Goal: Information Seeking & Learning: Find specific fact

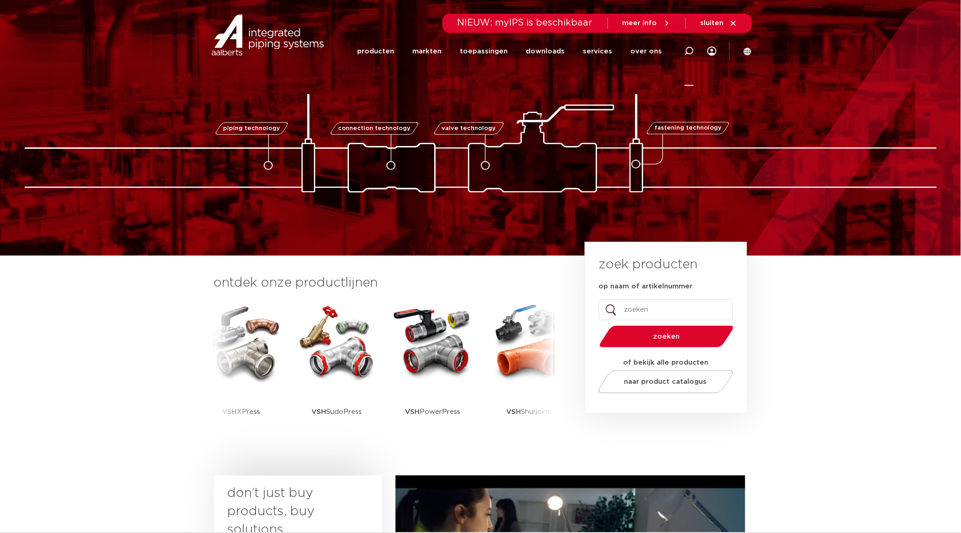
click at [689, 51] on icon at bounding box center [688, 51] width 9 height 9
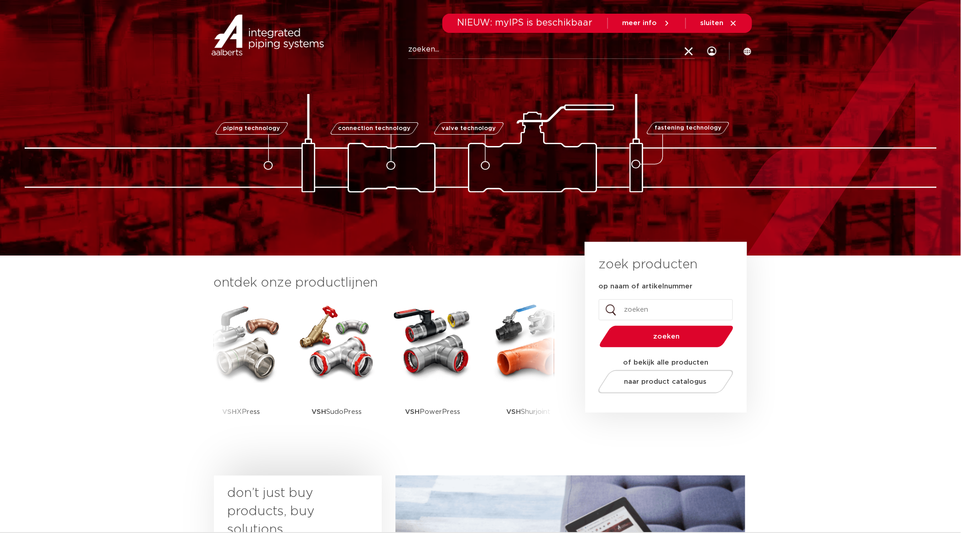
paste input "0312917"
type input "0312917"
click button "Zoeken" at bounding box center [0, 0] width 0 height 0
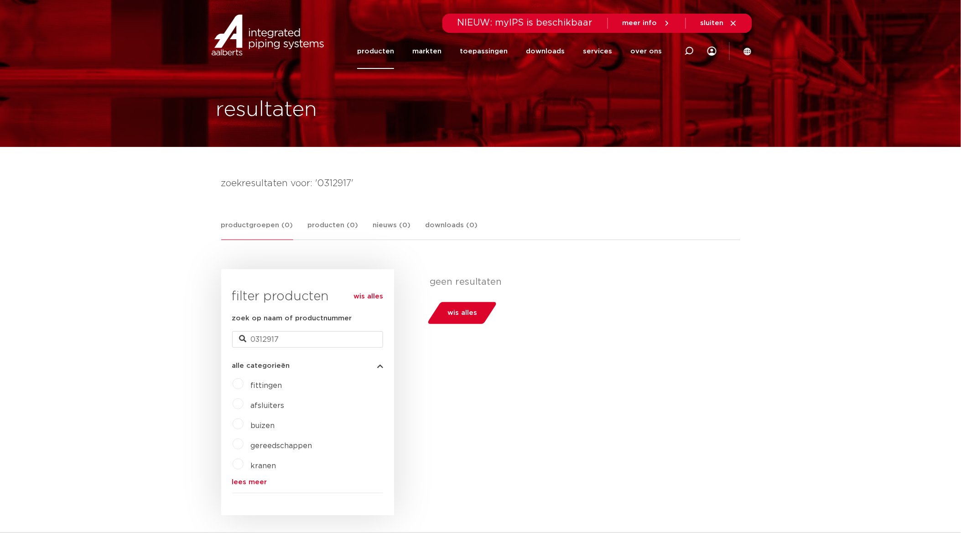
click at [388, 52] on link "producten" at bounding box center [375, 51] width 37 height 35
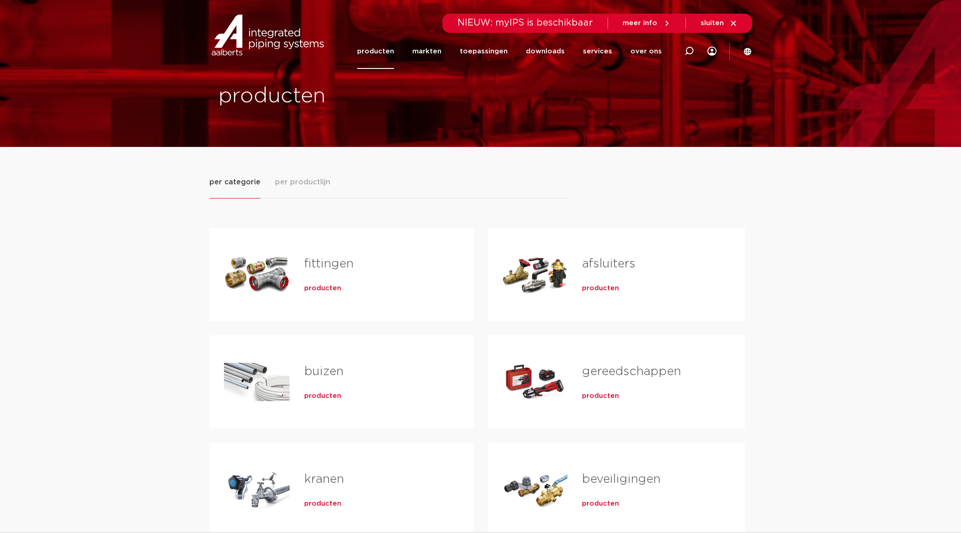
click at [303, 181] on span "per productlijn" at bounding box center [302, 181] width 55 height 11
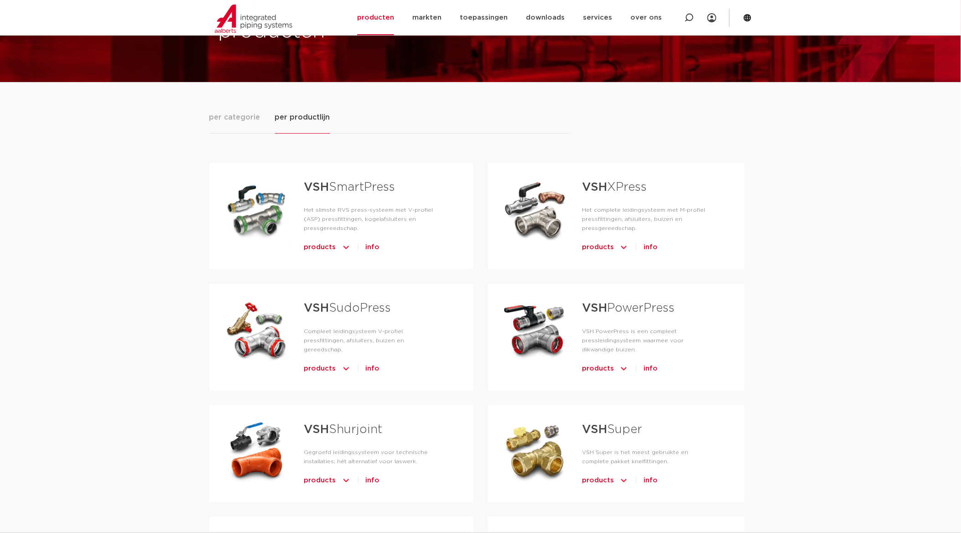
scroll to position [51, 0]
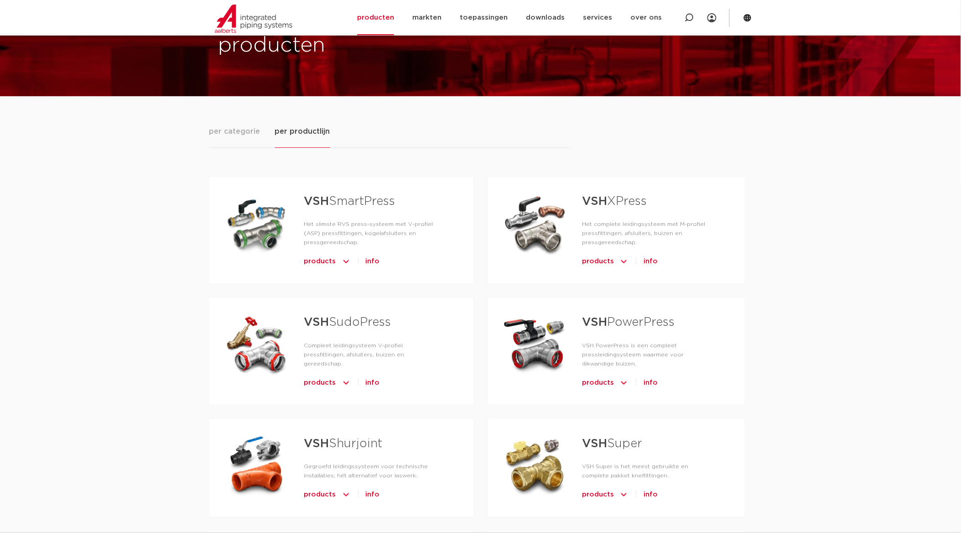
click at [596, 492] on span "products" at bounding box center [598, 494] width 32 height 15
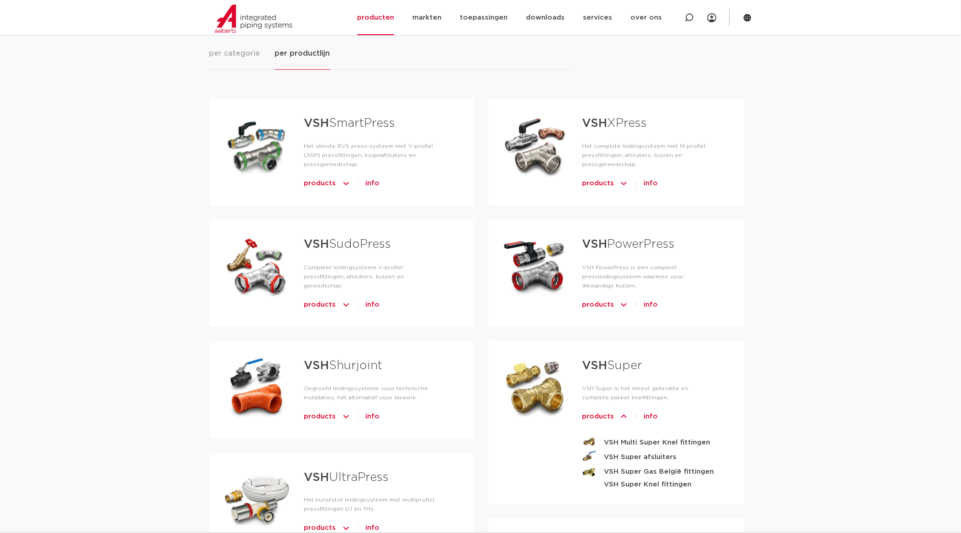
scroll to position [152, 0]
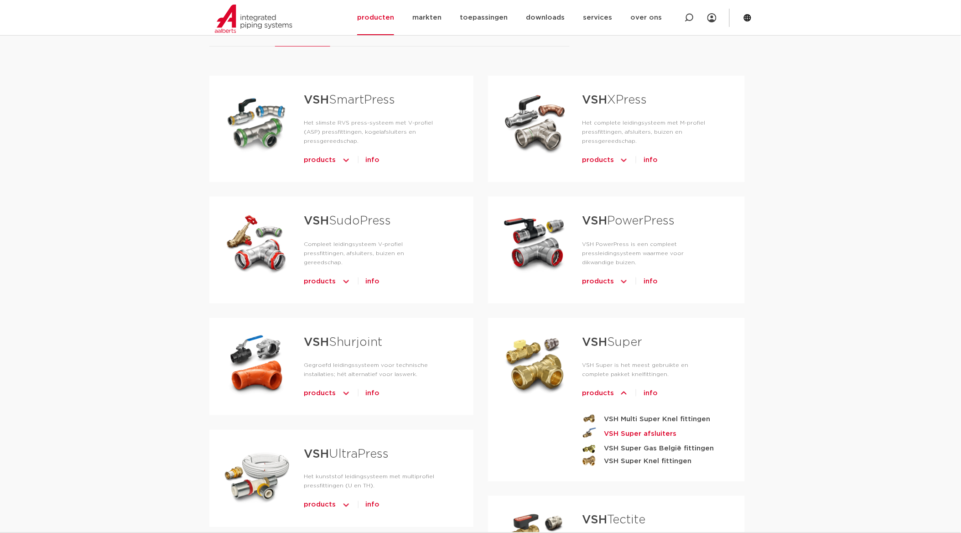
click at [627, 431] on strong "VSH Super afsluiters" at bounding box center [640, 433] width 73 height 11
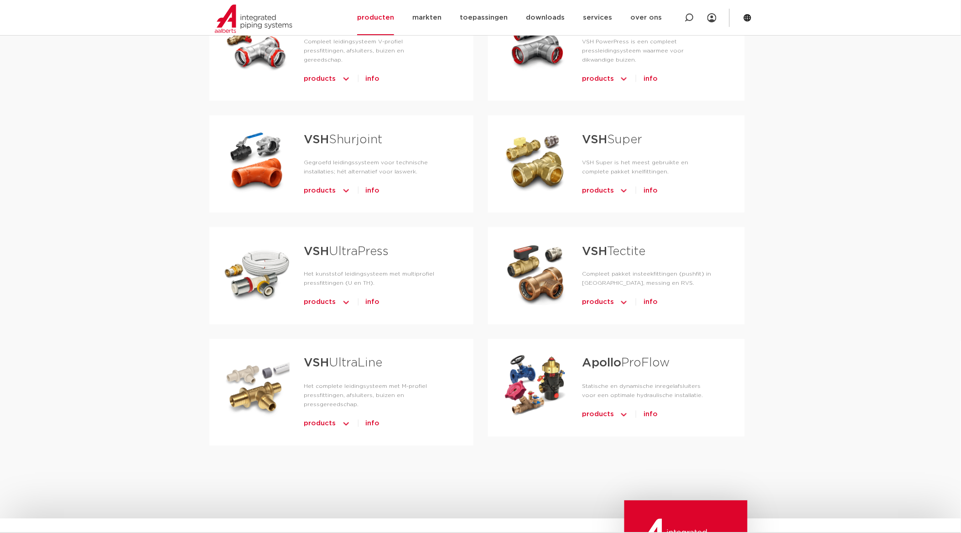
scroll to position [304, 0]
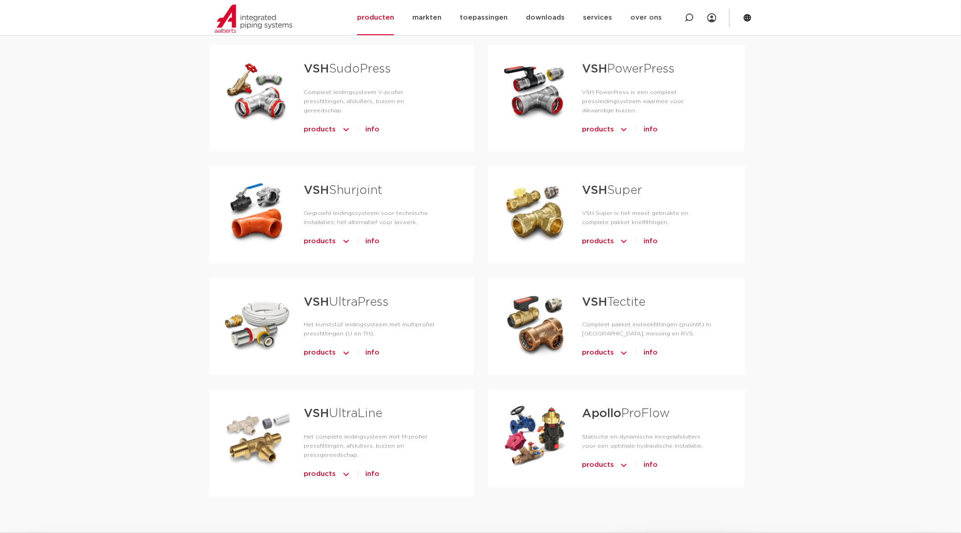
click at [598, 239] on span "products" at bounding box center [598, 241] width 32 height 15
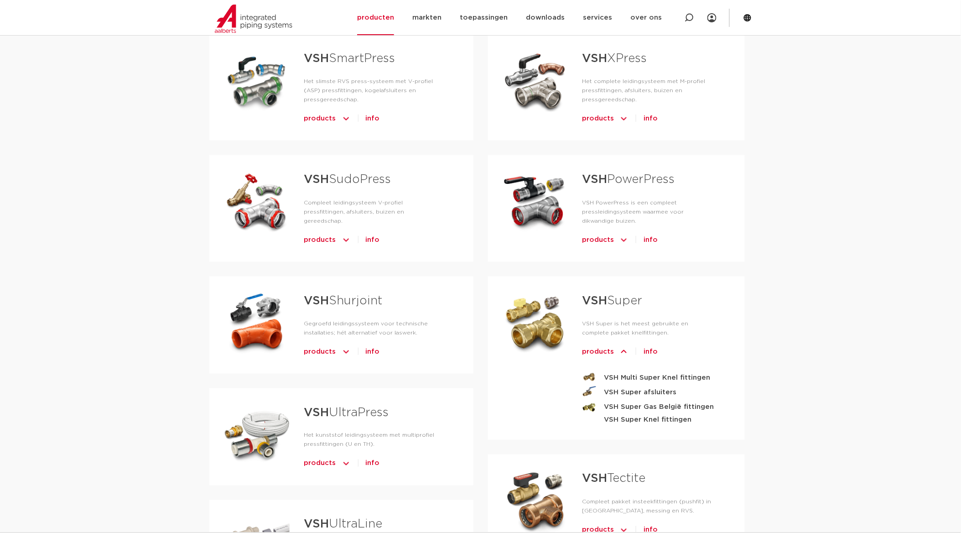
scroll to position [51, 0]
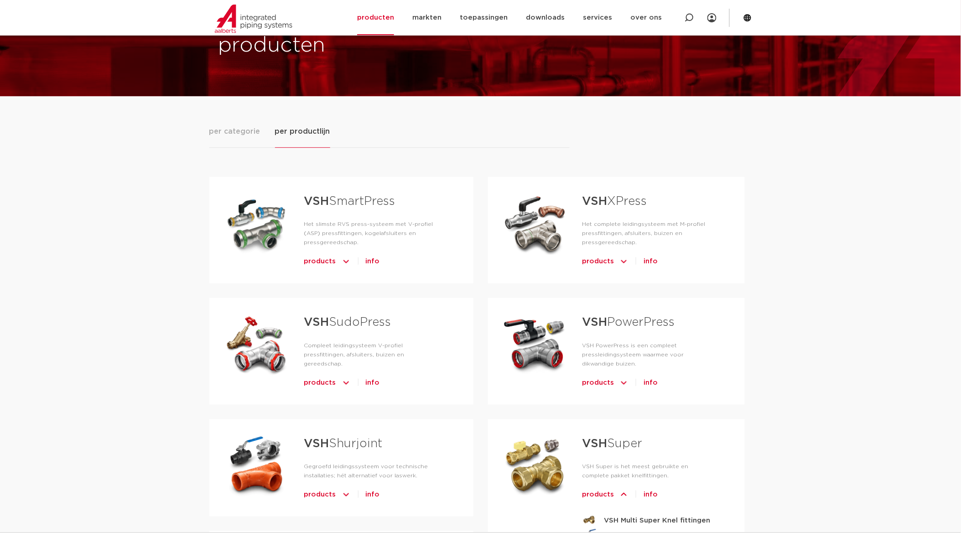
click at [238, 131] on span "per categorie" at bounding box center [234, 131] width 51 height 11
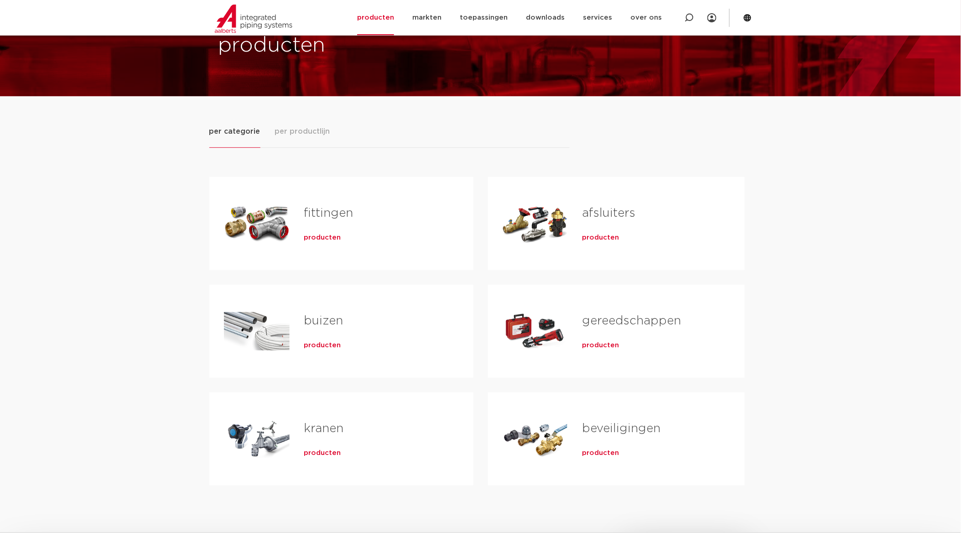
click at [601, 237] on span "producten" at bounding box center [600, 237] width 37 height 9
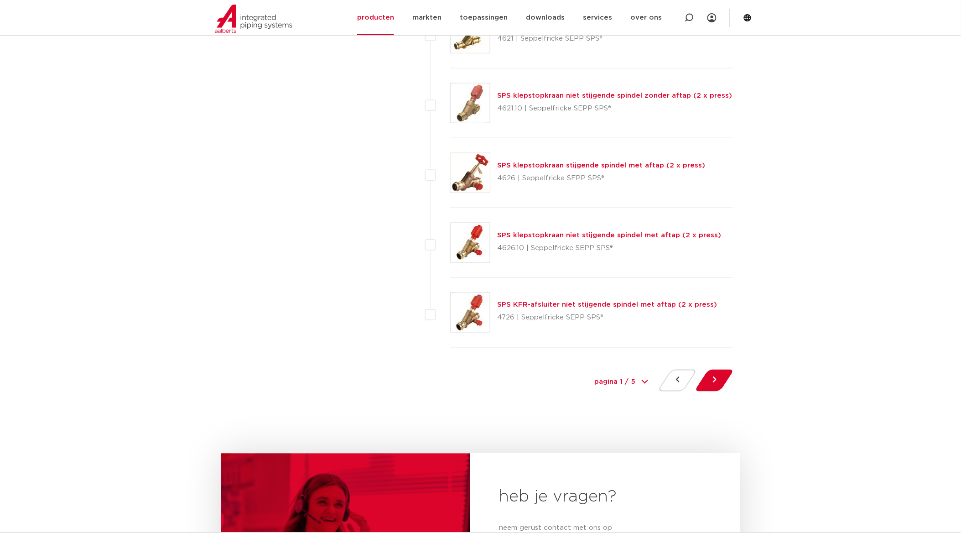
scroll to position [4155, 0]
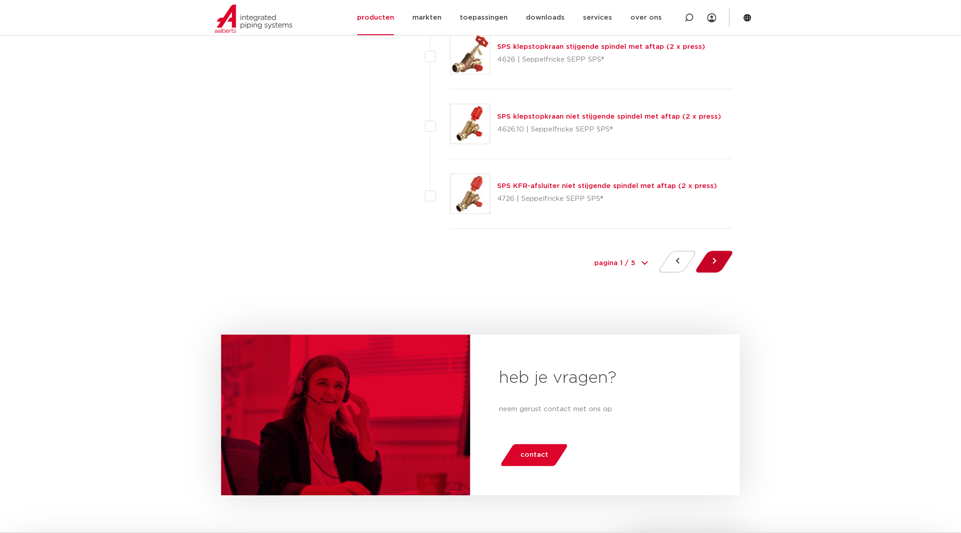
click at [712, 260] on button at bounding box center [714, 262] width 26 height 22
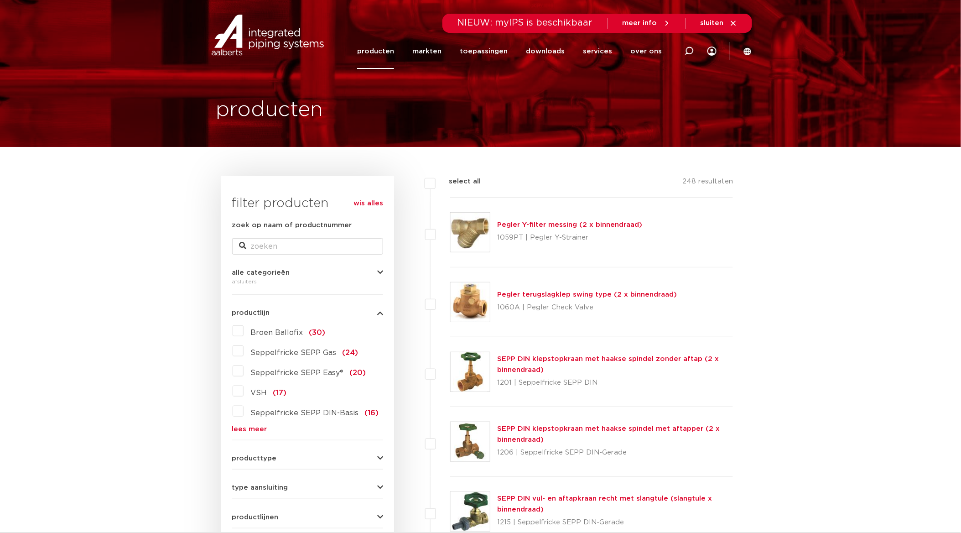
click at [280, 32] on img at bounding box center [267, 35] width 117 height 41
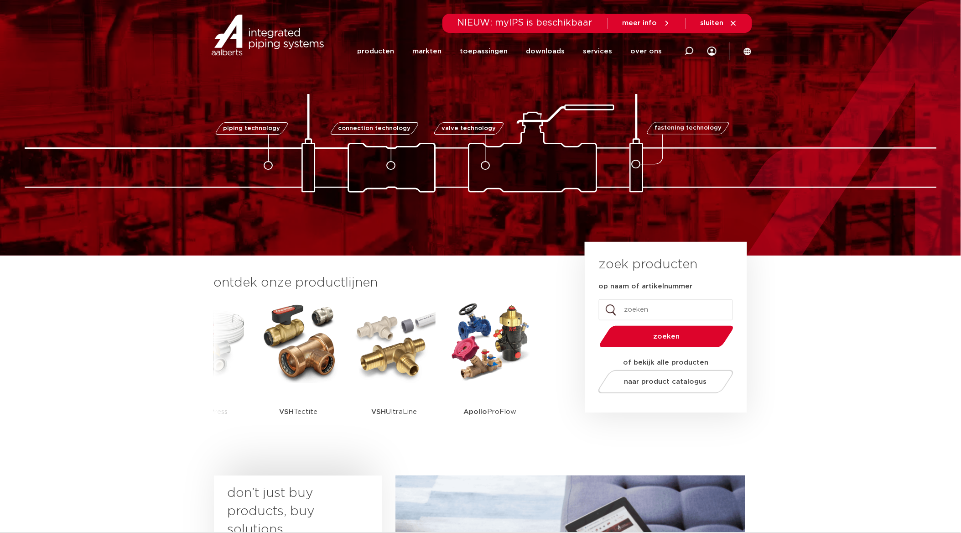
click at [650, 306] on input "op naam of artikelnummer" at bounding box center [666, 309] width 134 height 21
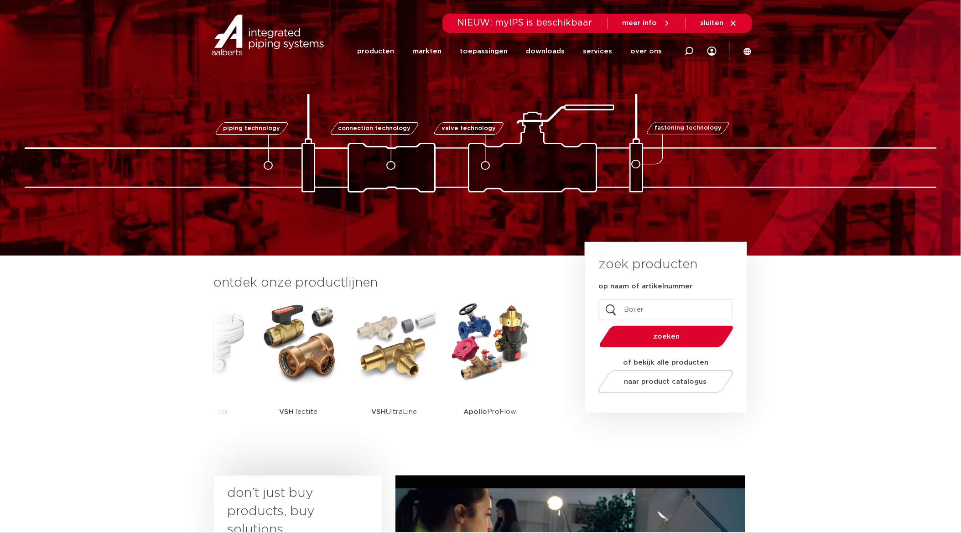
type input "Boiler"
click at [596, 325] on button "zoeken" at bounding box center [666, 336] width 141 height 23
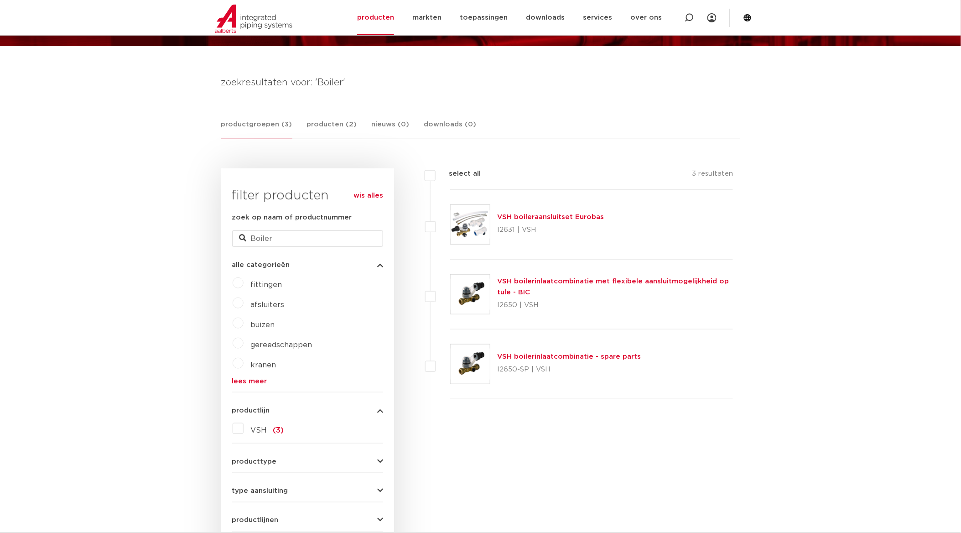
scroll to position [101, 0]
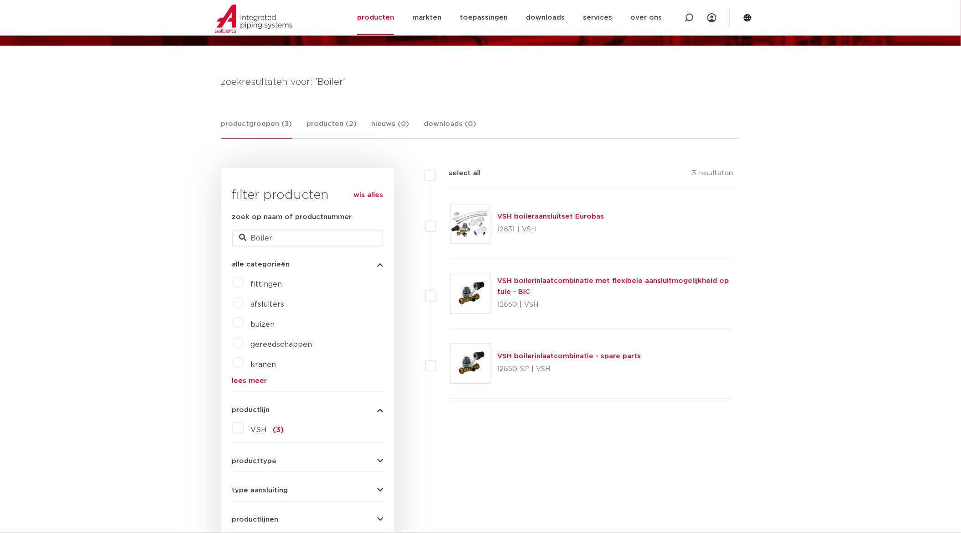
click at [556, 279] on link "VSH boilerinlaatcombinatie met flexibele aansluitmogelijkheid op tule - BIC" at bounding box center [614, 286] width 232 height 18
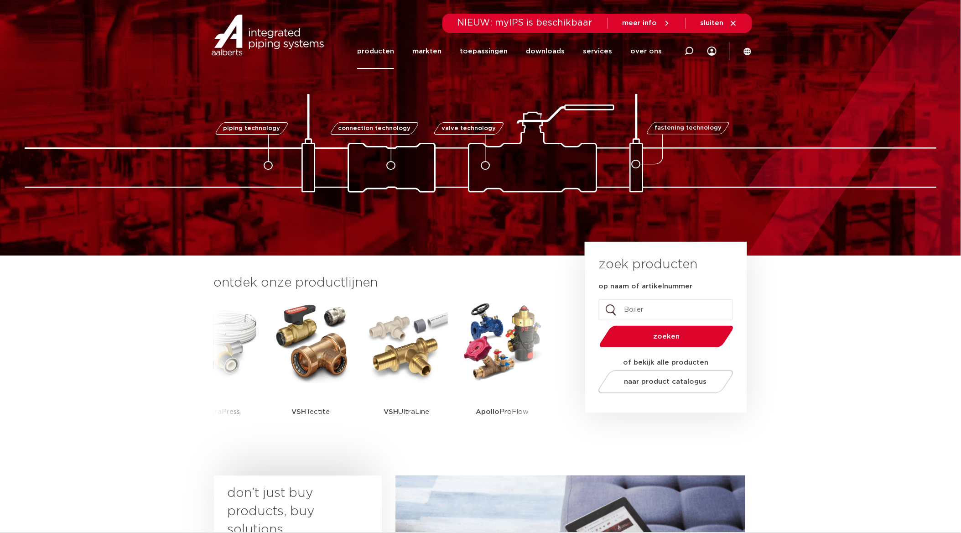
click at [387, 48] on link "producten" at bounding box center [375, 51] width 37 height 35
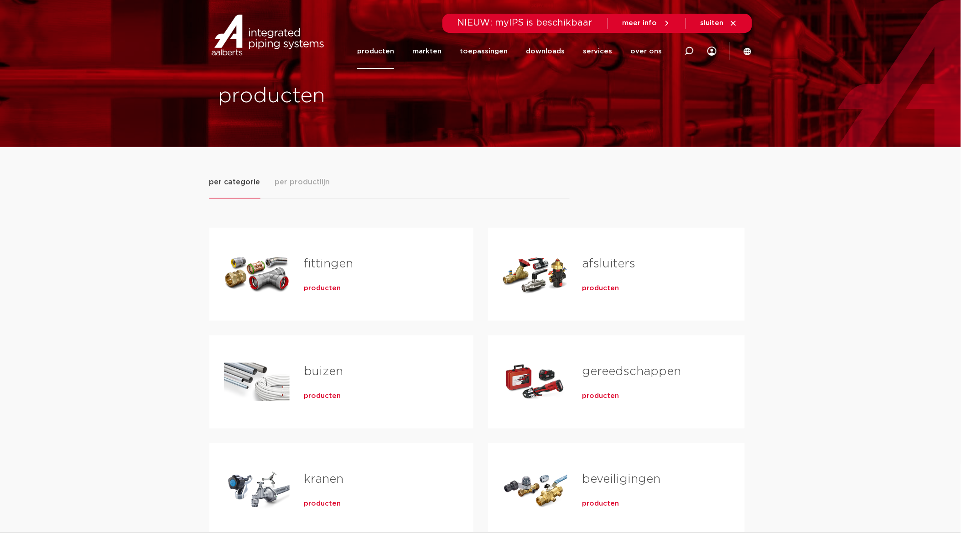
click at [294, 186] on span "per productlijn" at bounding box center [302, 181] width 55 height 11
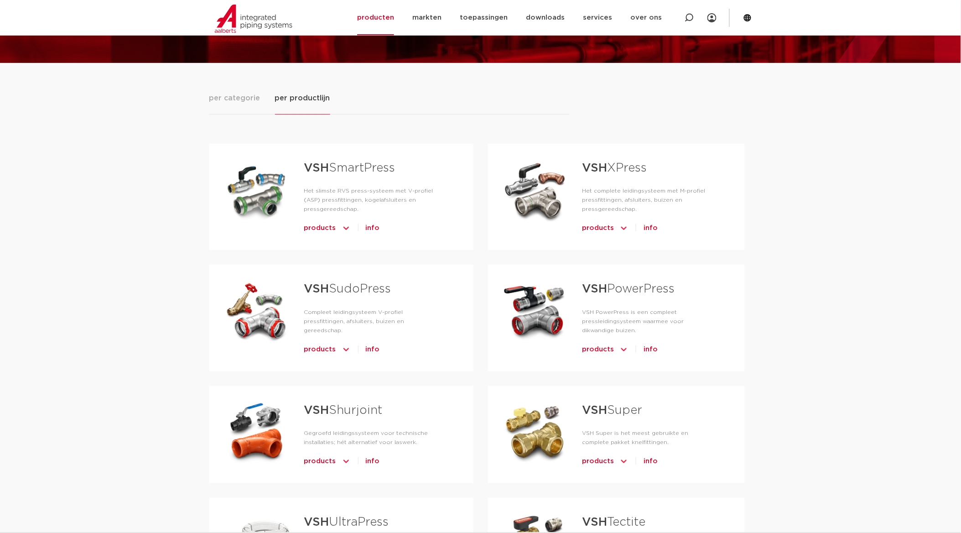
scroll to position [101, 0]
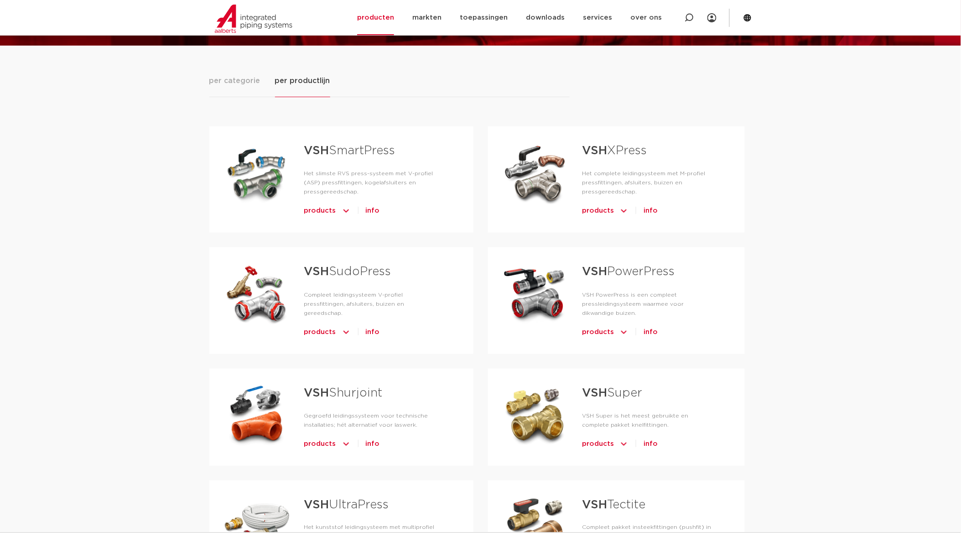
click at [606, 446] on span "products" at bounding box center [598, 443] width 32 height 15
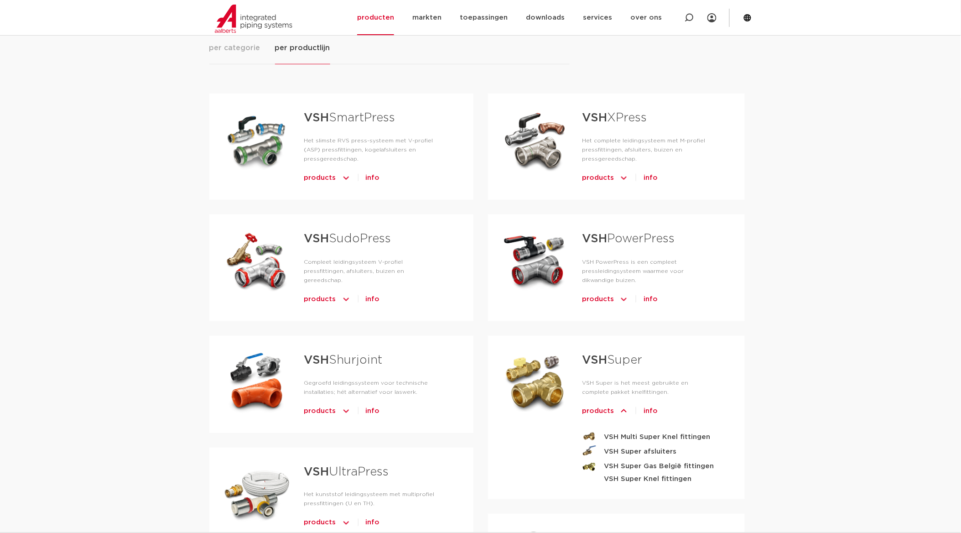
scroll to position [152, 0]
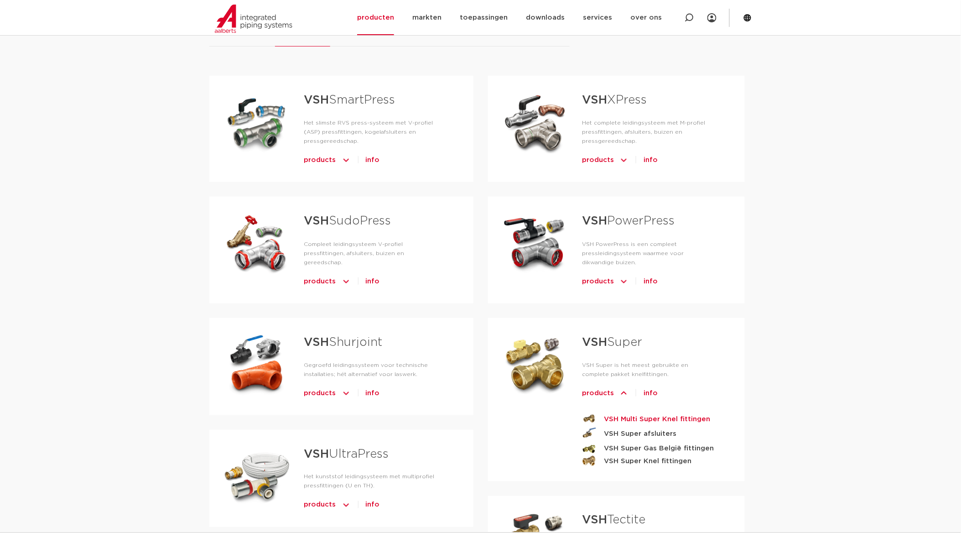
click at [631, 414] on strong "VSH Multi Super Knel fittingen" at bounding box center [657, 418] width 106 height 11
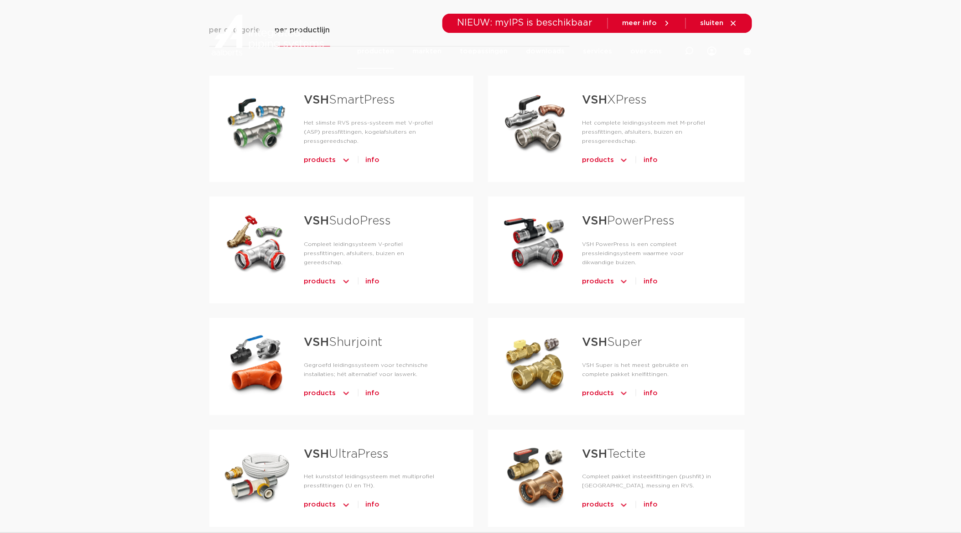
click at [598, 393] on span "products" at bounding box center [598, 393] width 32 height 15
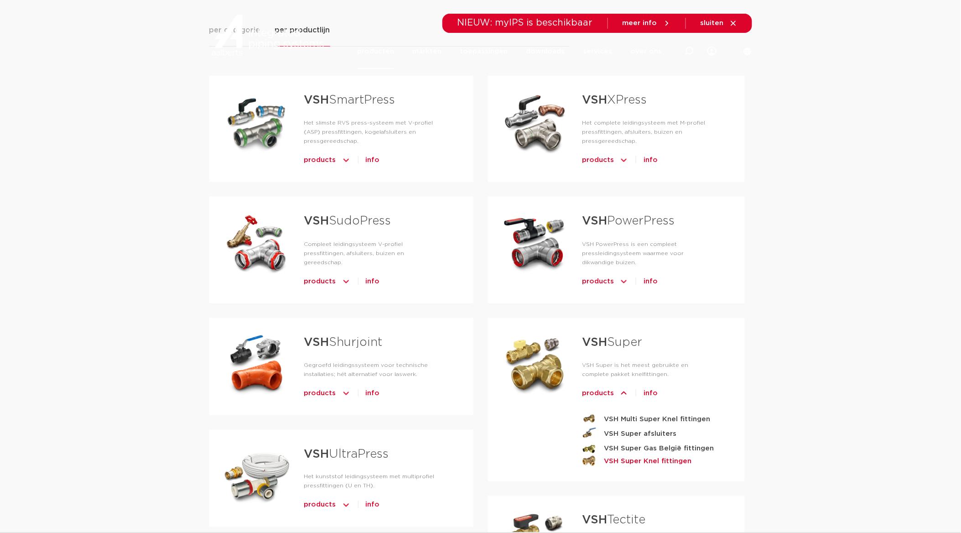
click at [623, 458] on strong "VSH Super Knel fittingen" at bounding box center [648, 460] width 88 height 11
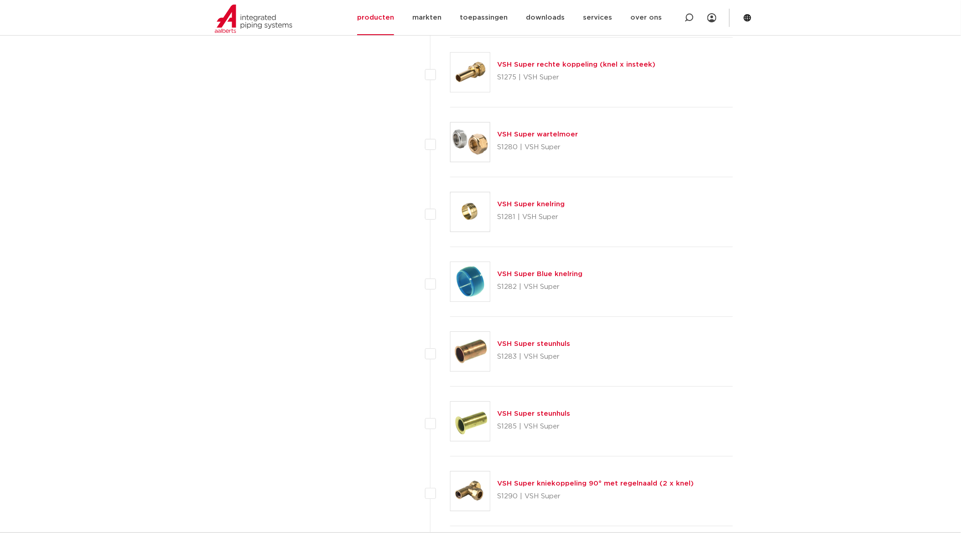
scroll to position [3040, 0]
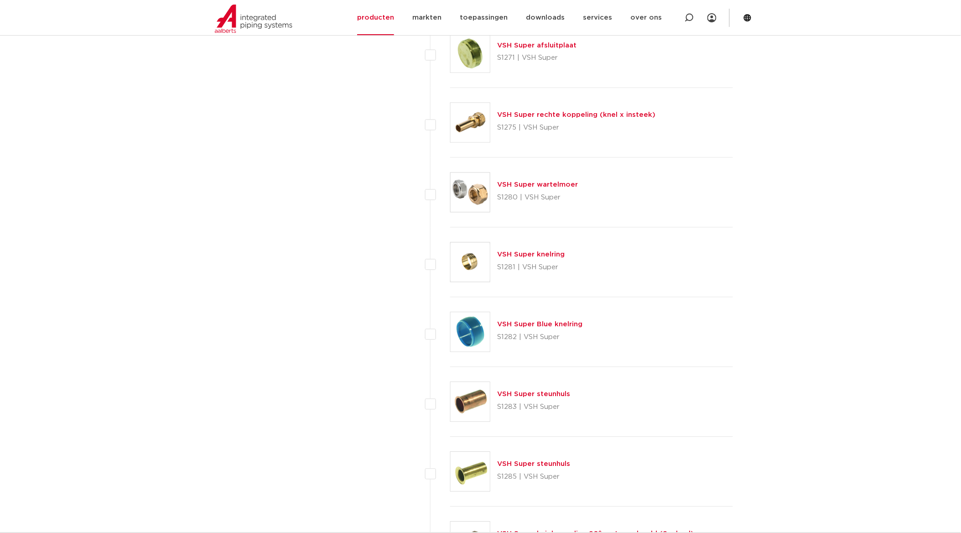
click at [537, 185] on link "VSH Super wartelmoer" at bounding box center [538, 184] width 81 height 7
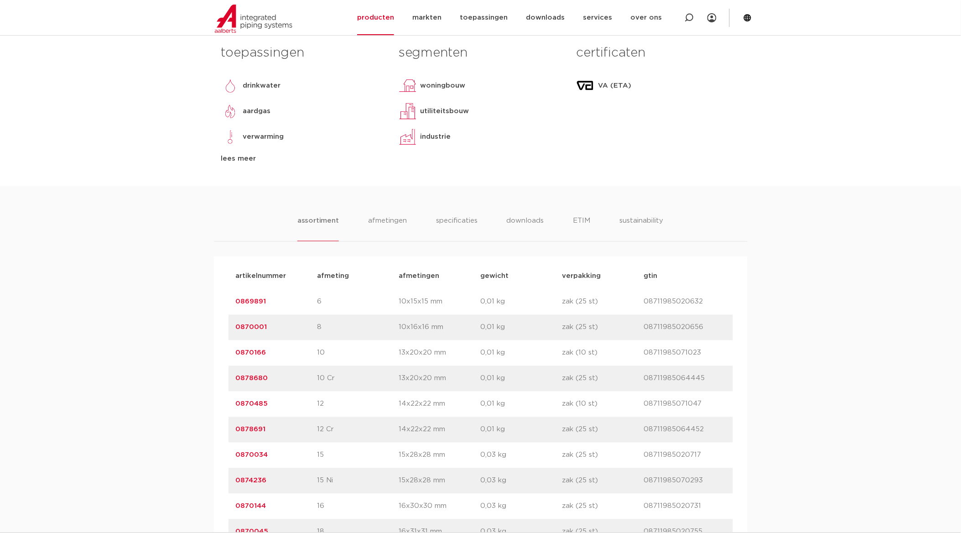
scroll to position [456, 0]
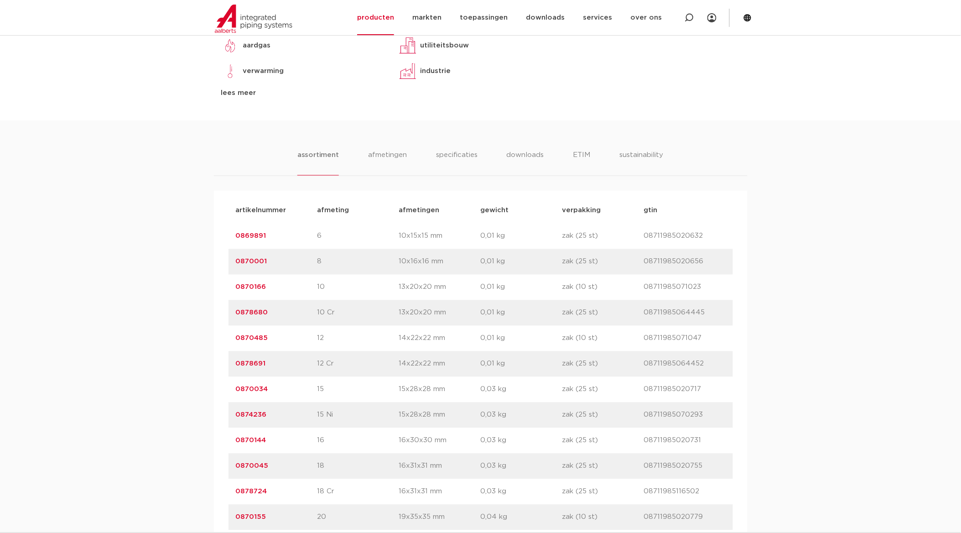
drag, startPoint x: 269, startPoint y: 389, endPoint x: 230, endPoint y: 387, distance: 39.3
click at [230, 387] on div "artikelnummer 0870034 afmeting 15 [GEOGRAPHIC_DATA] 15x28x28 mm gewicht 0,03 kg…" at bounding box center [480, 390] width 504 height 26
copy link "0870034"
